Goal: Navigation & Orientation: Find specific page/section

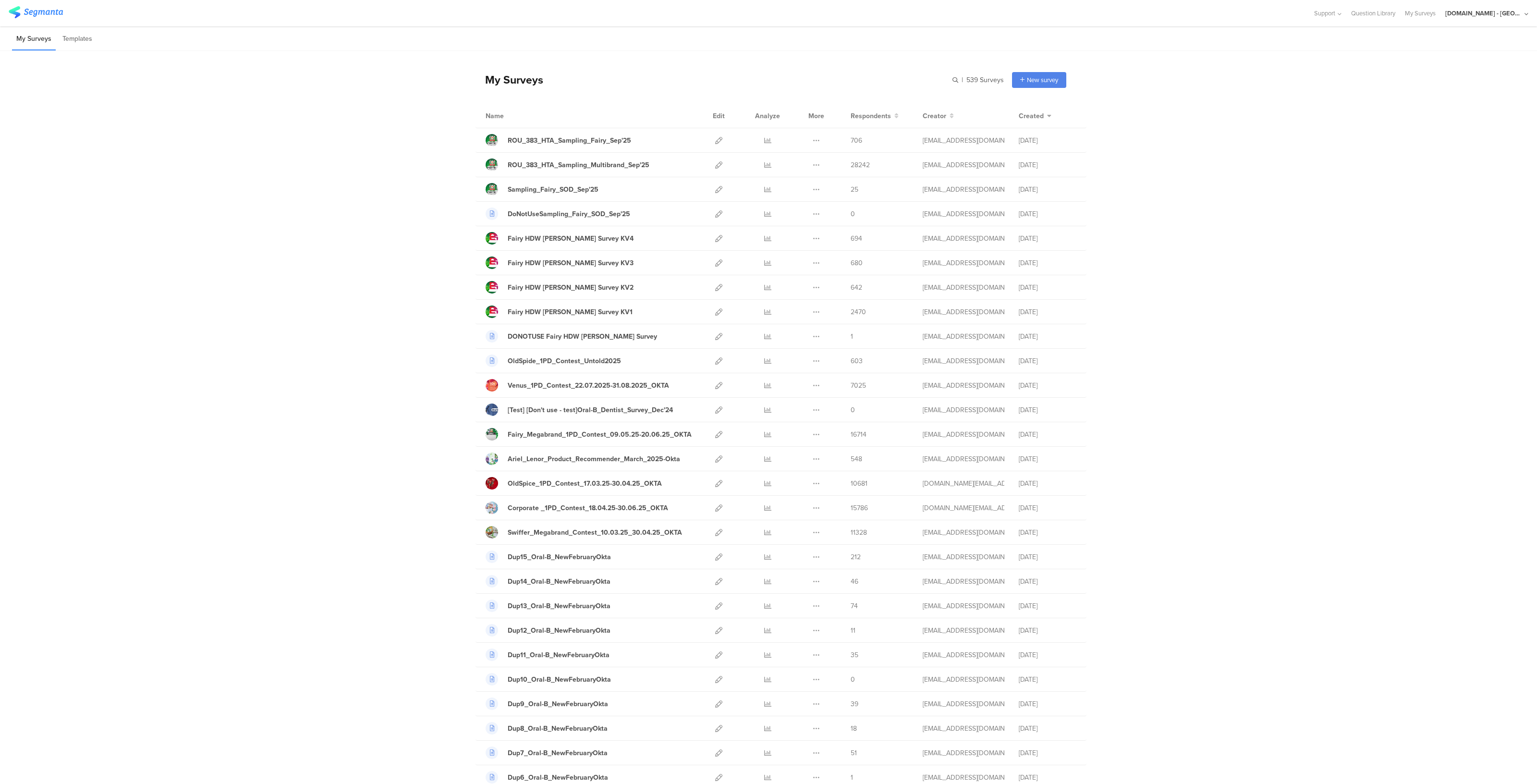
click at [1511, 16] on div "[DOMAIN_NAME] - [GEOGRAPHIC_DATA]" at bounding box center [1483, 13] width 77 height 9
click at [1433, 63] on span "JoltX [GEOGRAPHIC_DATA]" at bounding box center [1454, 62] width 75 height 9
click at [1484, 19] on div "[DOMAIN_NAME] - [GEOGRAPHIC_DATA]" at bounding box center [1486, 13] width 83 height 26
click at [1443, 63] on span "JoltX [GEOGRAPHIC_DATA]" at bounding box center [1454, 62] width 75 height 9
